Goal: Information Seeking & Learning: Learn about a topic

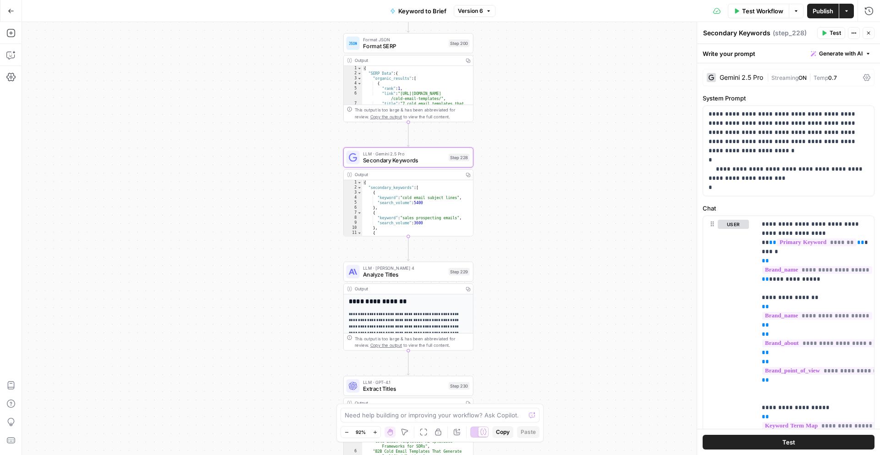
scroll to position [51, 0]
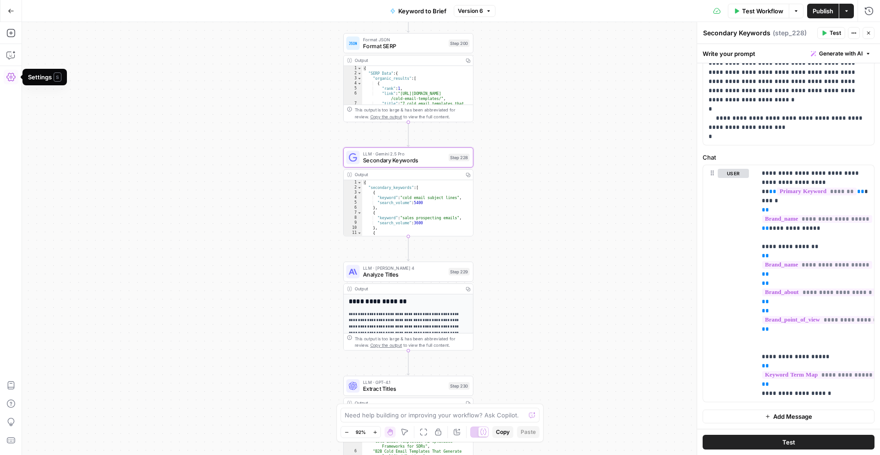
click at [12, 79] on icon "button" at bounding box center [10, 76] width 9 height 9
click at [9, 12] on icon "button" at bounding box center [11, 11] width 6 height 4
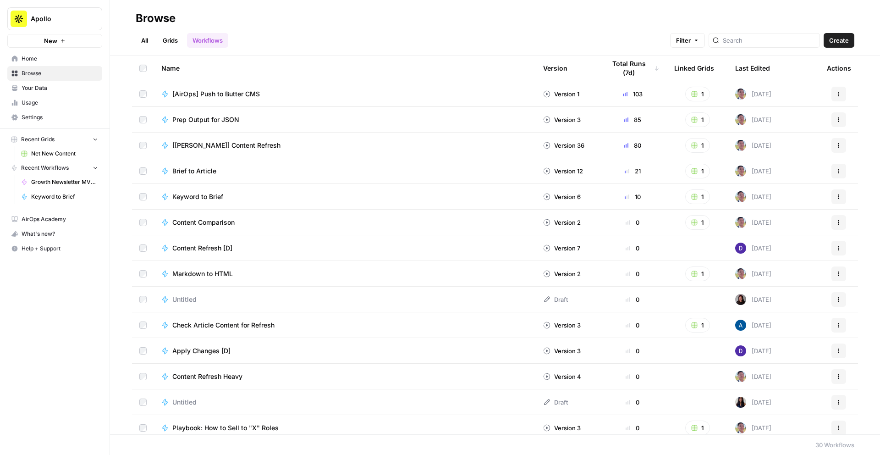
click at [53, 88] on span "Your Data" at bounding box center [60, 88] width 77 height 8
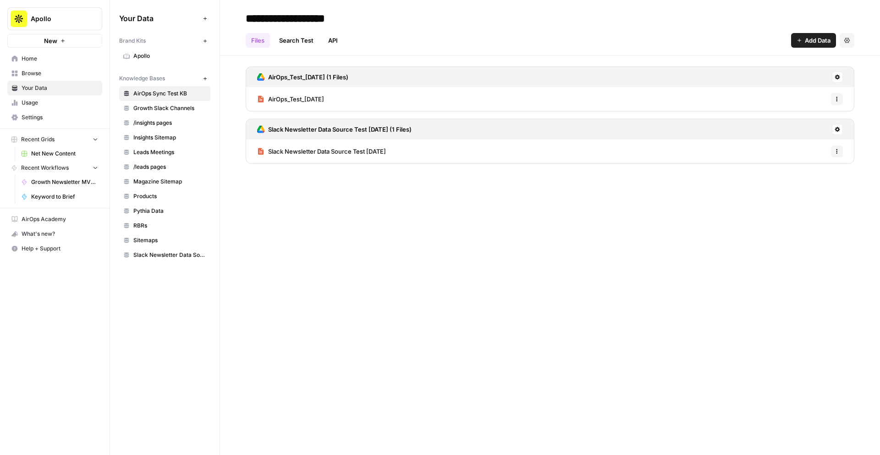
click at [286, 152] on span "Slack Newsletter Data Source Test [DATE]" at bounding box center [327, 151] width 118 height 9
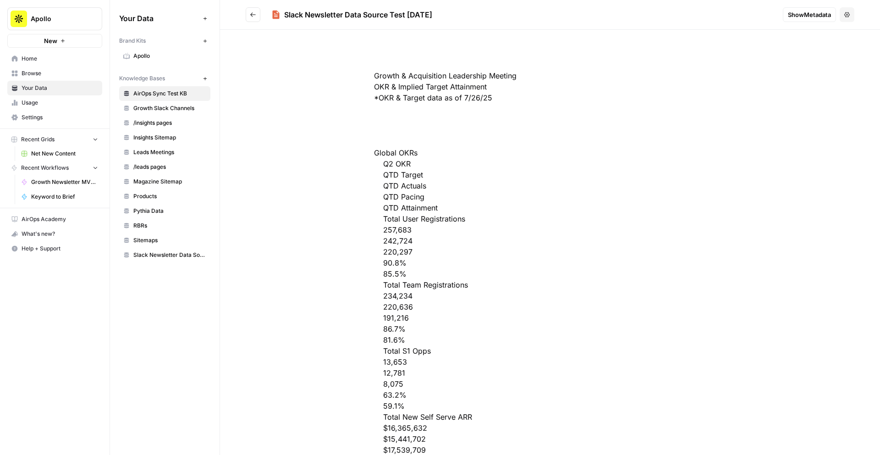
click at [153, 236] on span "Sitemaps" at bounding box center [169, 240] width 73 height 8
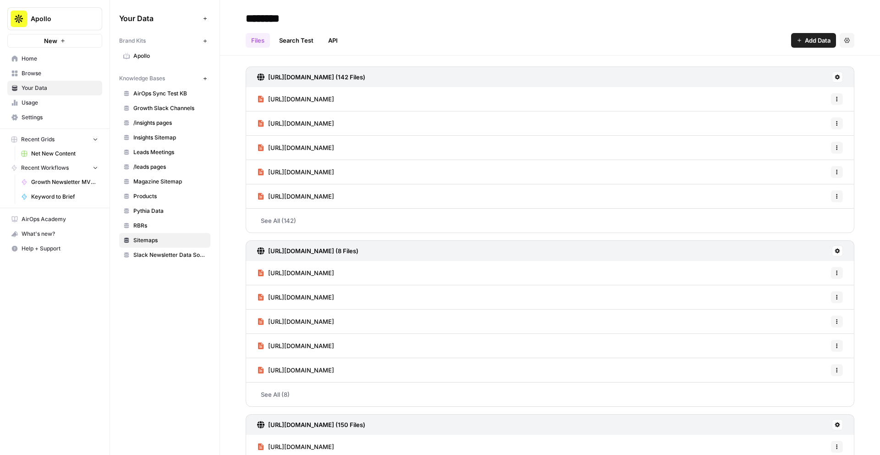
click at [334, 94] on link "[URL][DOMAIN_NAME]" at bounding box center [295, 99] width 77 height 24
